Goal: Information Seeking & Learning: Learn about a topic

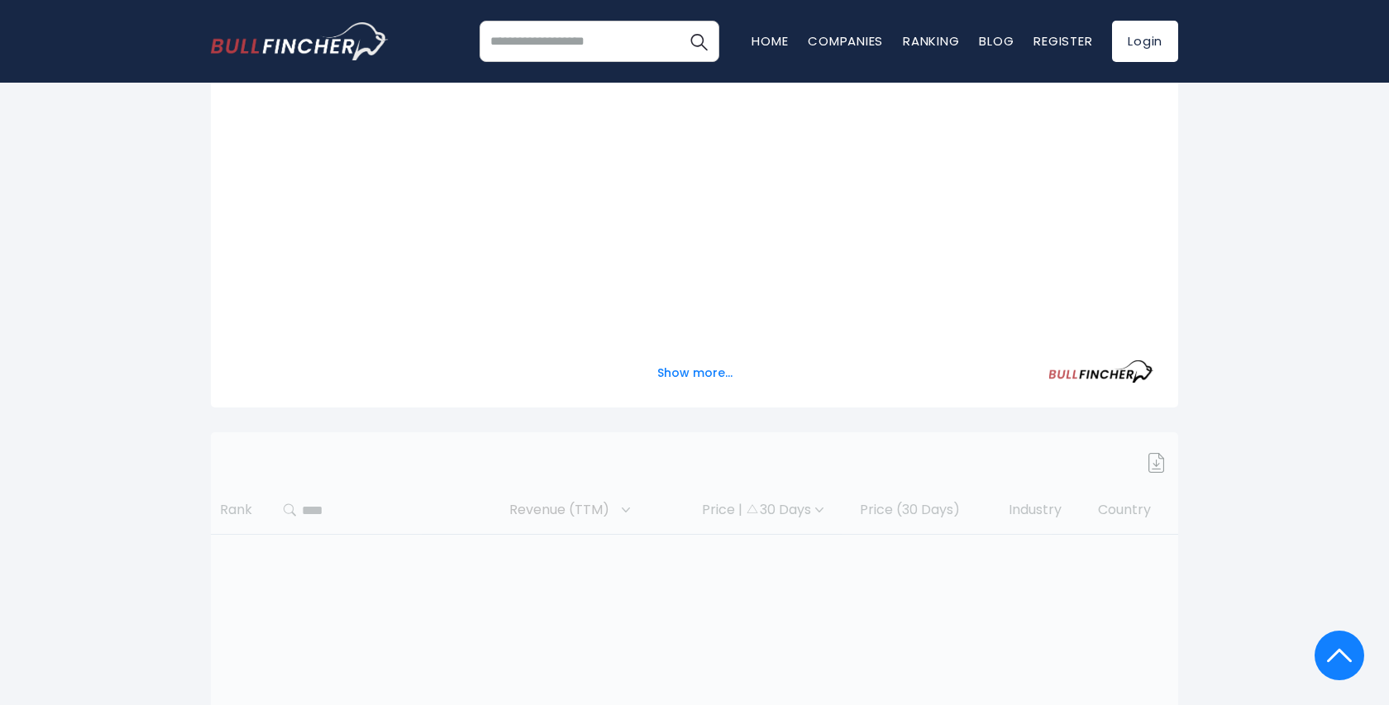
scroll to position [109, 0]
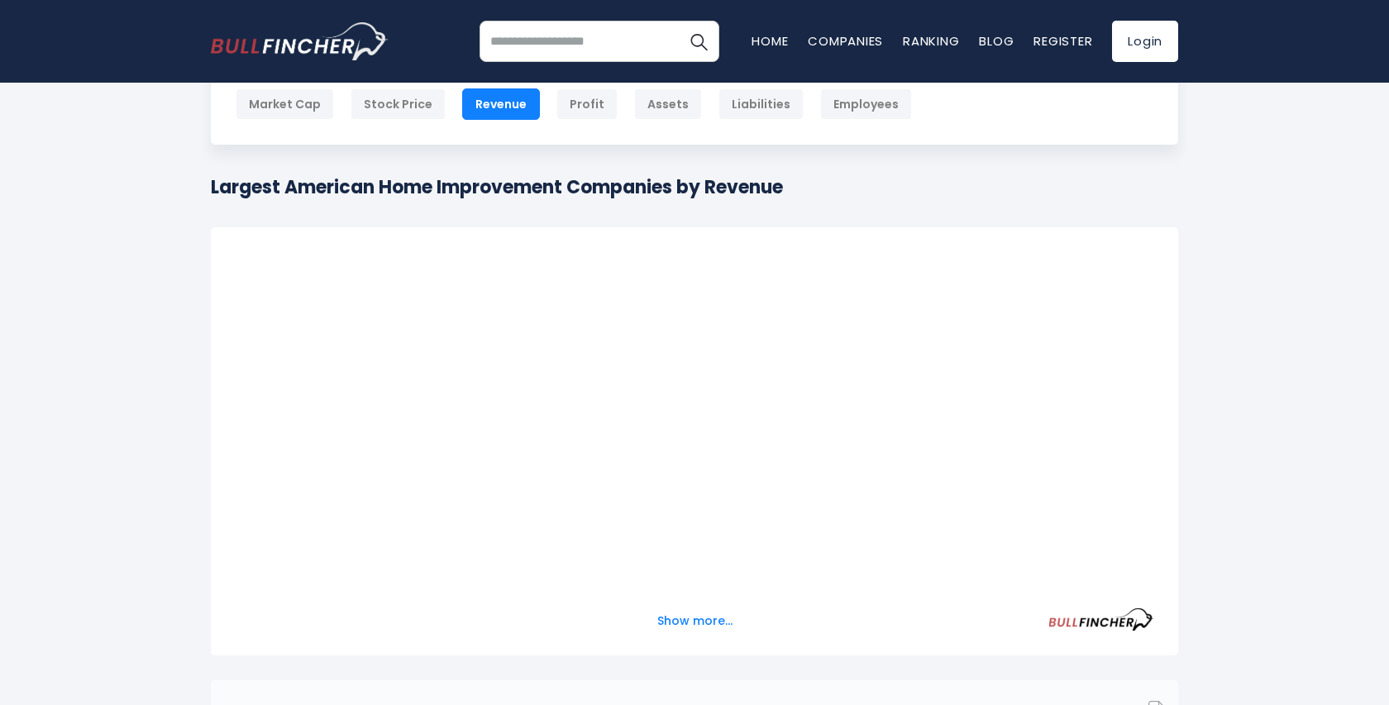
drag, startPoint x: 217, startPoint y: 177, endPoint x: 779, endPoint y: 198, distance: 562.6
click at [771, 198] on h1 "Largest American Home Improvement Companies by Revenue" at bounding box center [497, 187] width 572 height 27
click at [803, 188] on div "Largest American Home Improvement Companies by Revenue Convert USD to local cur…" at bounding box center [694, 194] width 967 height 41
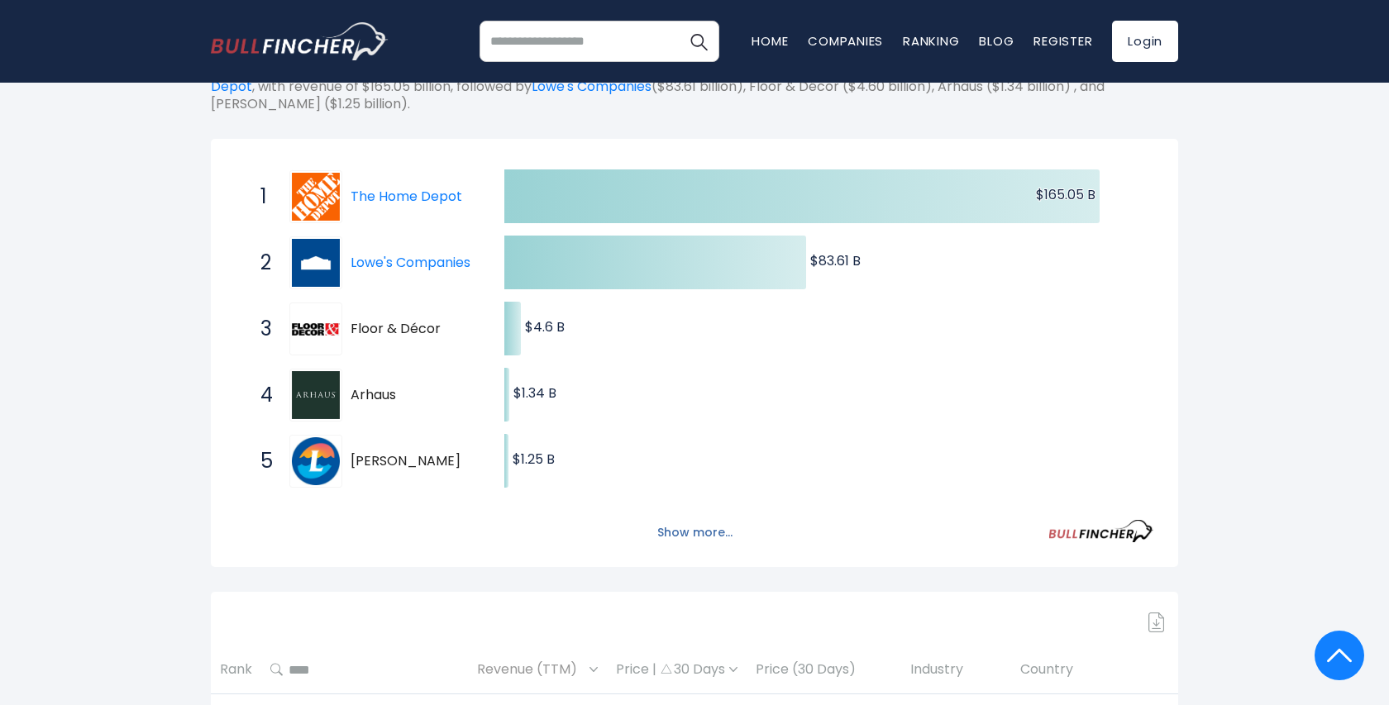
click at [702, 533] on button "Show more..." at bounding box center [694, 532] width 95 height 27
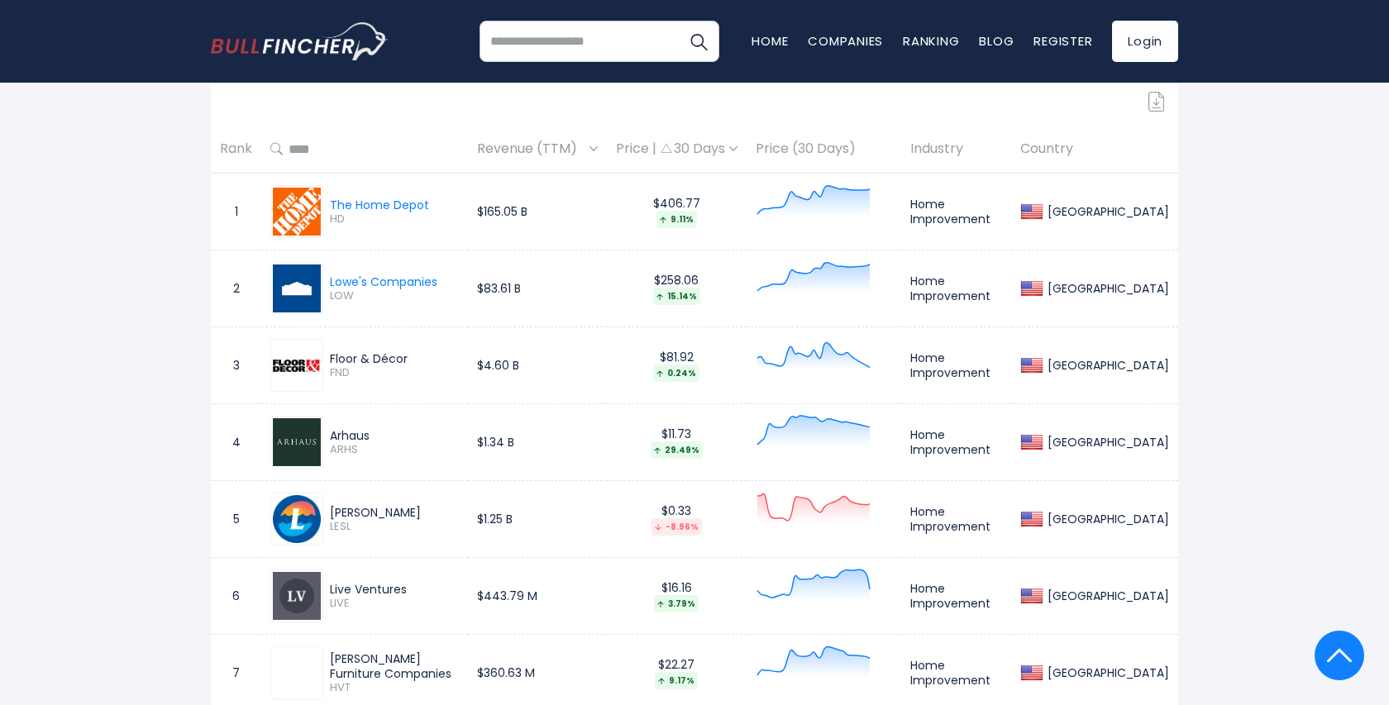
scroll to position [975, 0]
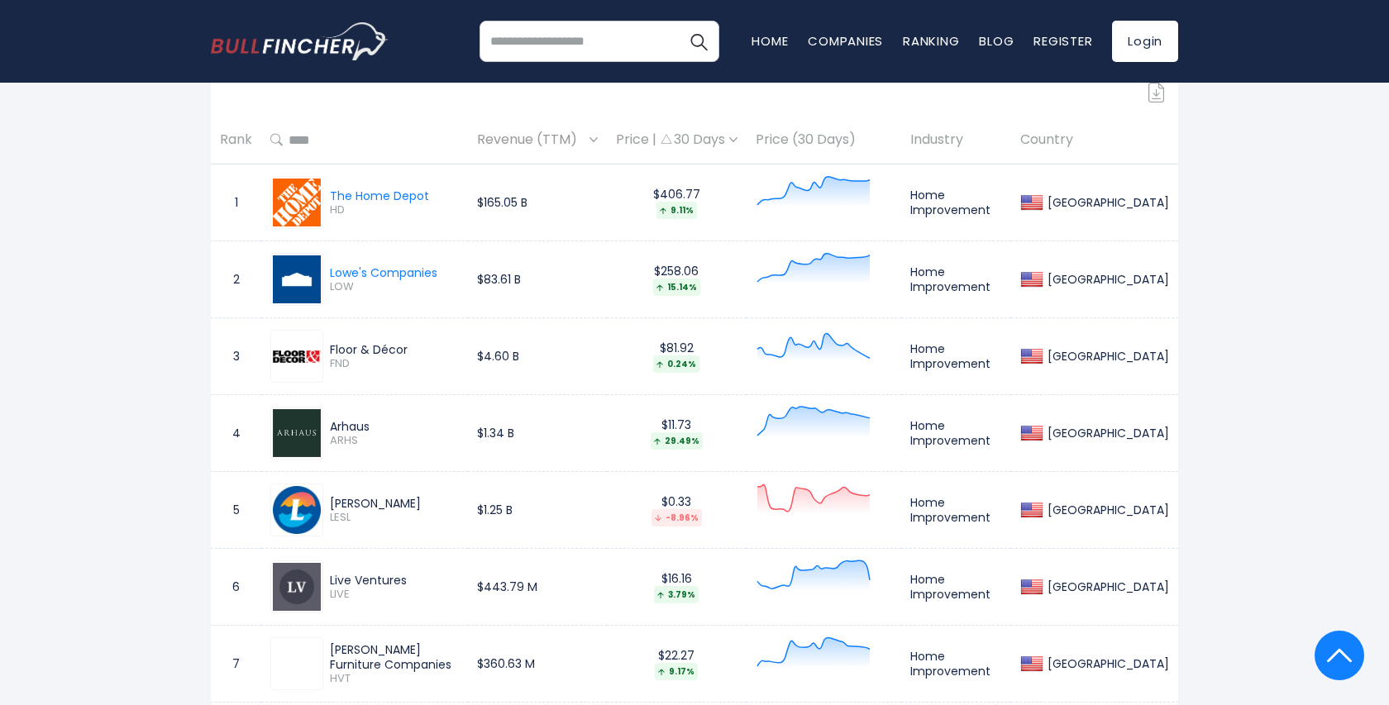
drag, startPoint x: 394, startPoint y: 582, endPoint x: 279, endPoint y: 572, distance: 115.4
click at [279, 572] on div "Live Ventures LIVE" at bounding box center [364, 587] width 189 height 53
drag, startPoint x: 107, startPoint y: 483, endPoint x: 122, endPoint y: 339, distance: 144.7
click at [105, 480] on div "[GEOGRAPHIC_DATA] Entire World 30,364 [GEOGRAPHIC_DATA]" at bounding box center [694, 1] width 1389 height 1736
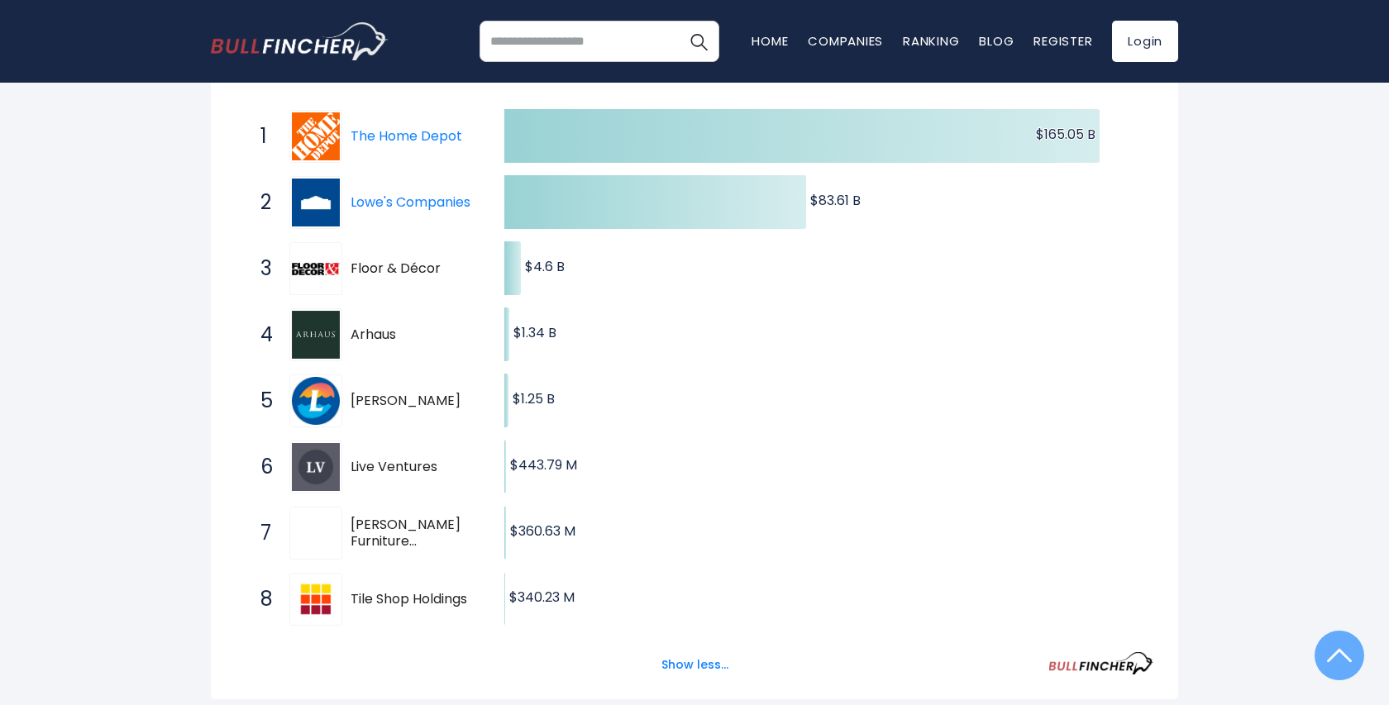
scroll to position [0, 0]
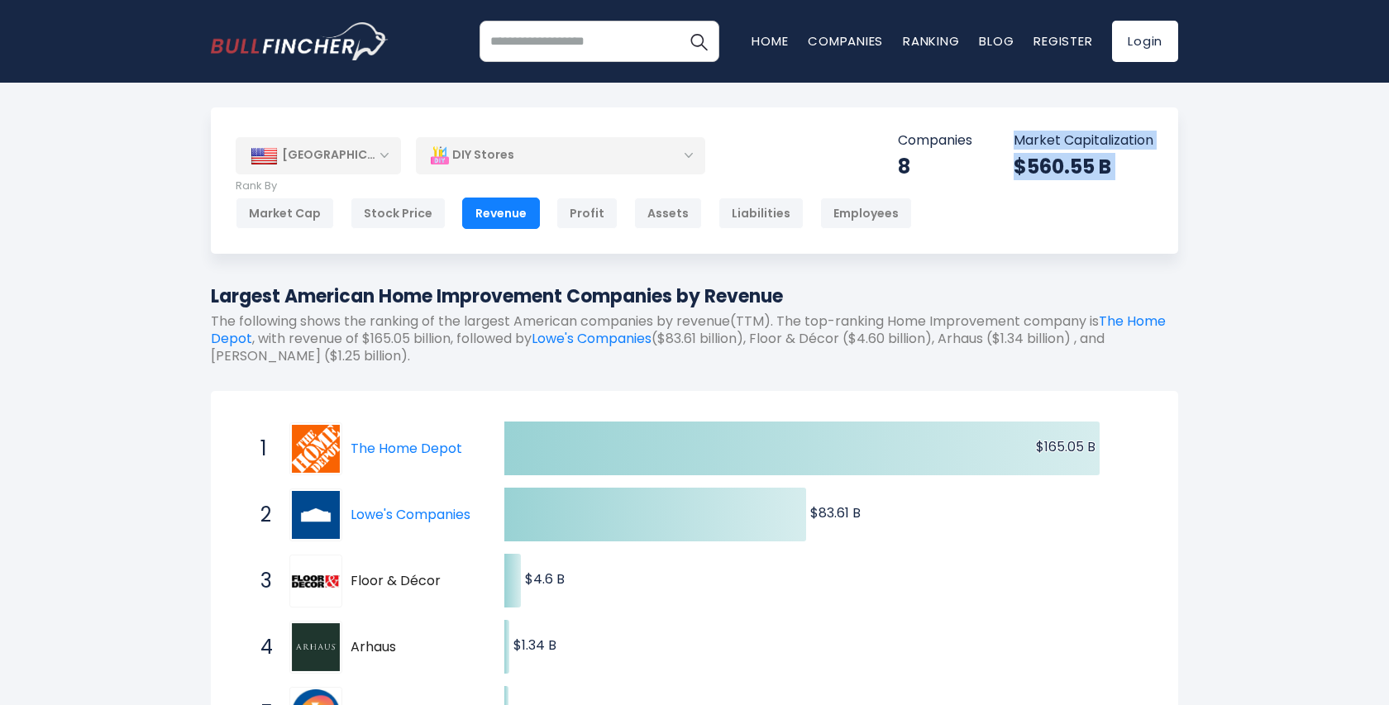
drag, startPoint x: 926, startPoint y: 172, endPoint x: 962, endPoint y: 166, distance: 36.0
click at [881, 171] on div "[GEOGRAPHIC_DATA] Entire World 30,364 [GEOGRAPHIC_DATA] [GEOGRAPHIC_DATA] 3,960…" at bounding box center [694, 180] width 967 height 146
drag, startPoint x: 1083, startPoint y: 165, endPoint x: 770, endPoint y: 149, distance: 313.8
click at [1083, 165] on div "$560.55 B" at bounding box center [1084, 167] width 140 height 26
click at [572, 156] on div "DIY Stores" at bounding box center [560, 155] width 289 height 38
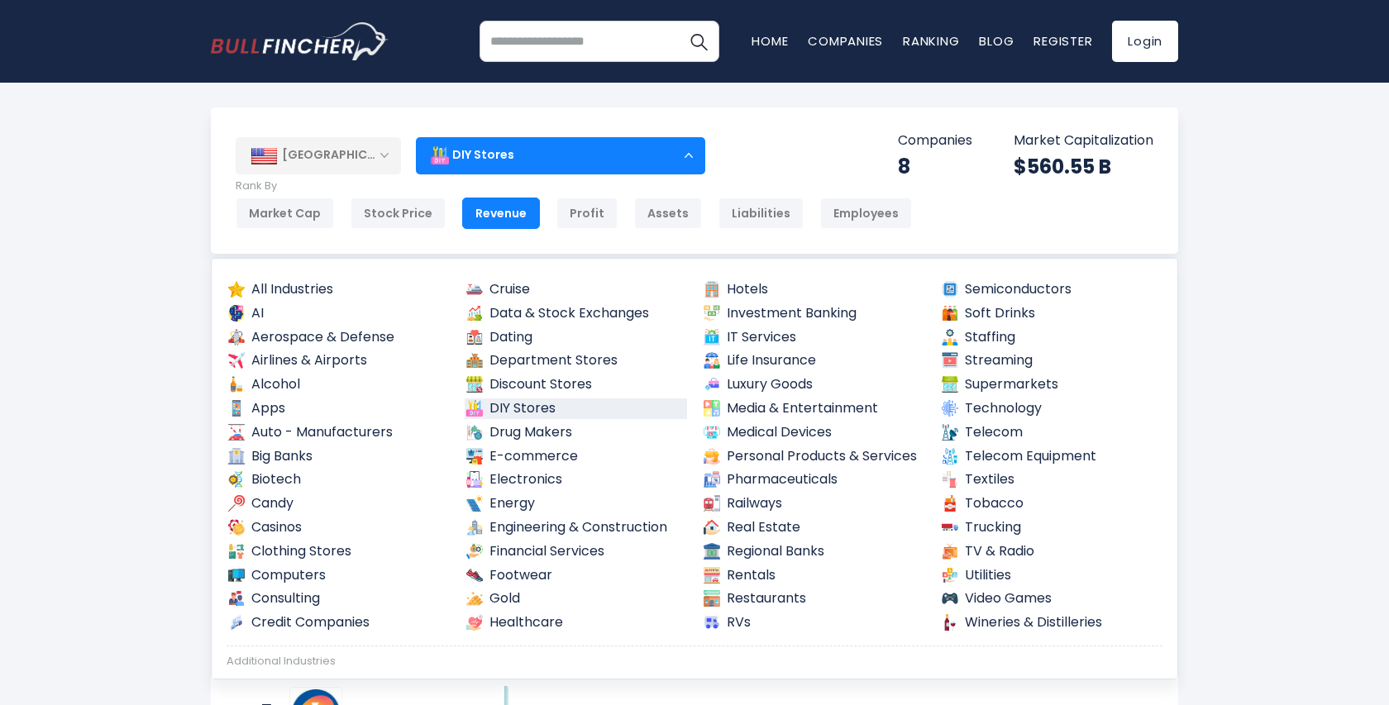
drag, startPoint x: 69, startPoint y: 424, endPoint x: 173, endPoint y: 298, distance: 163.2
click at [613, 160] on div "DIY Stores" at bounding box center [560, 155] width 289 height 38
